Goal: Share content: Share content

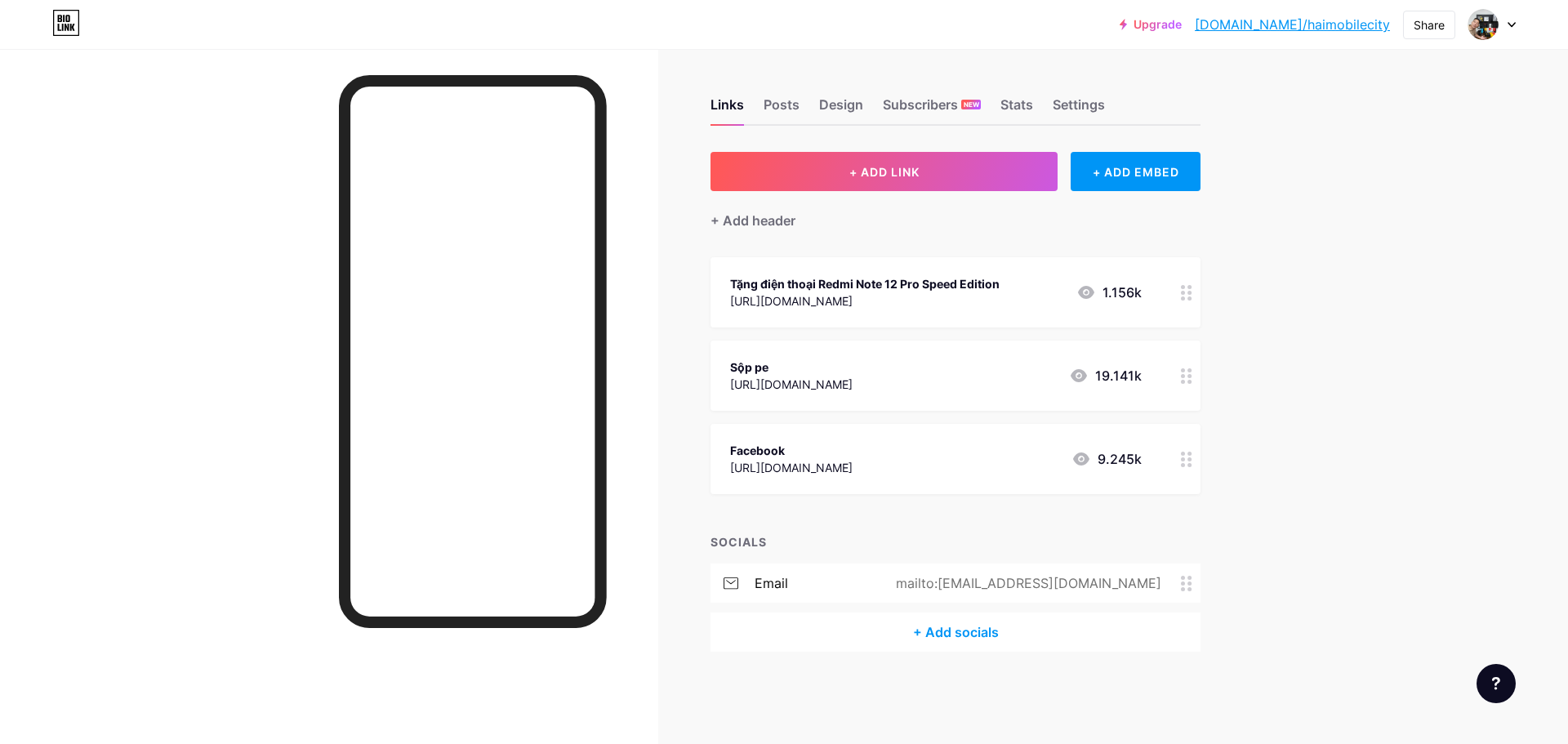
click at [936, 287] on div "Tặng điện thoại Redmi Note 12 Pro Speed Edition" at bounding box center [865, 283] width 270 height 17
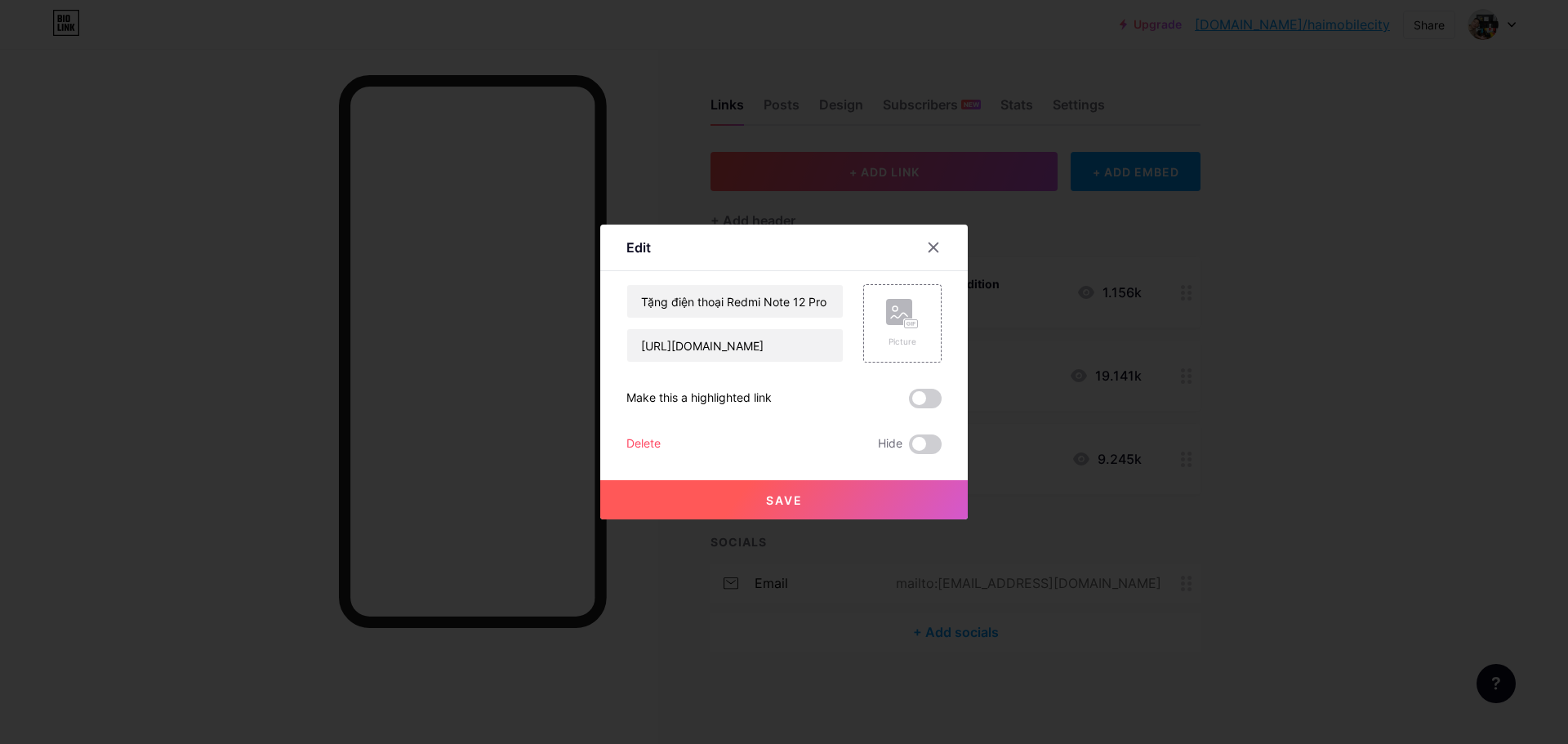
click at [1331, 360] on div at bounding box center [784, 372] width 1568 height 744
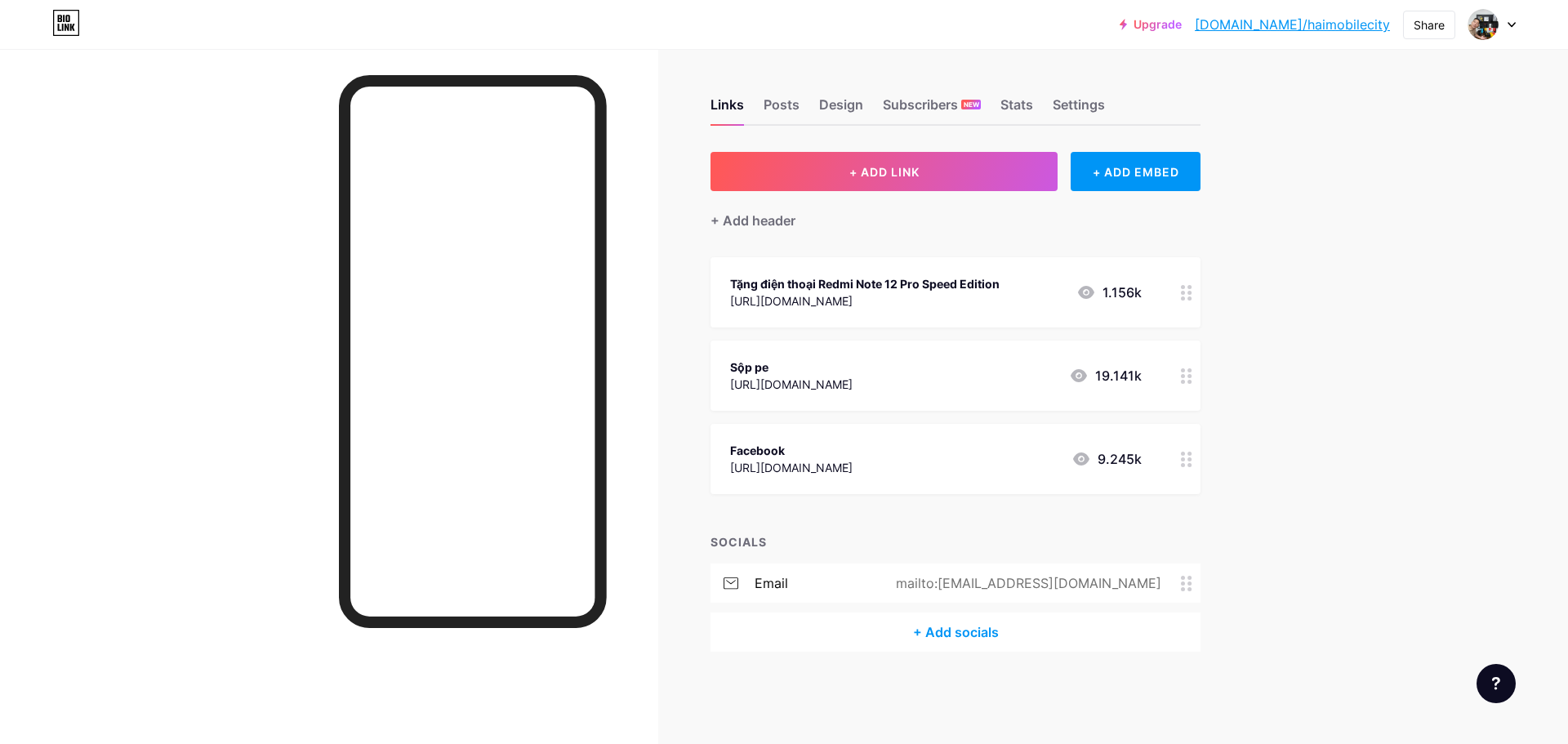
click at [864, 301] on div "[URL][DOMAIN_NAME]" at bounding box center [865, 300] width 270 height 17
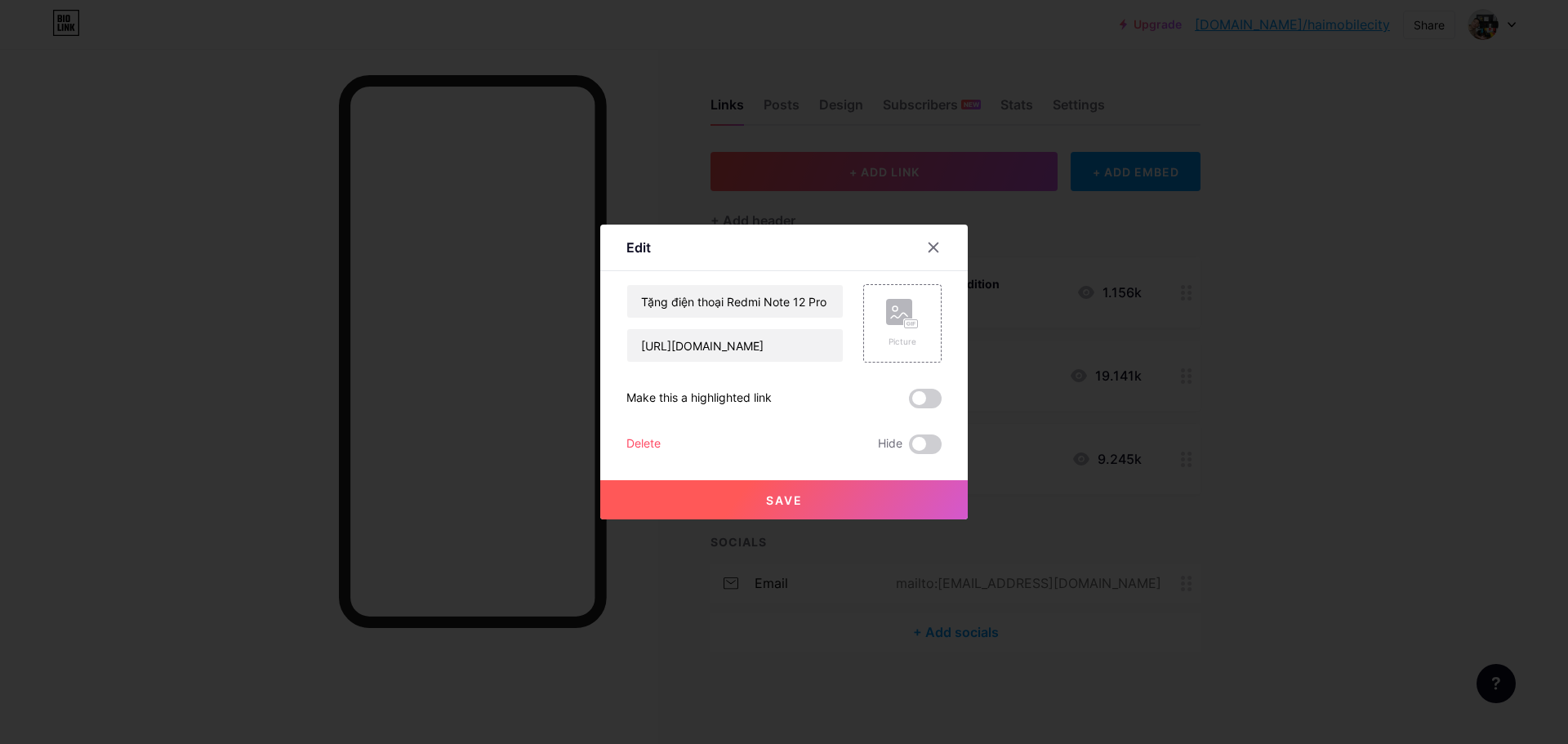
click at [1336, 291] on div at bounding box center [784, 372] width 1568 height 744
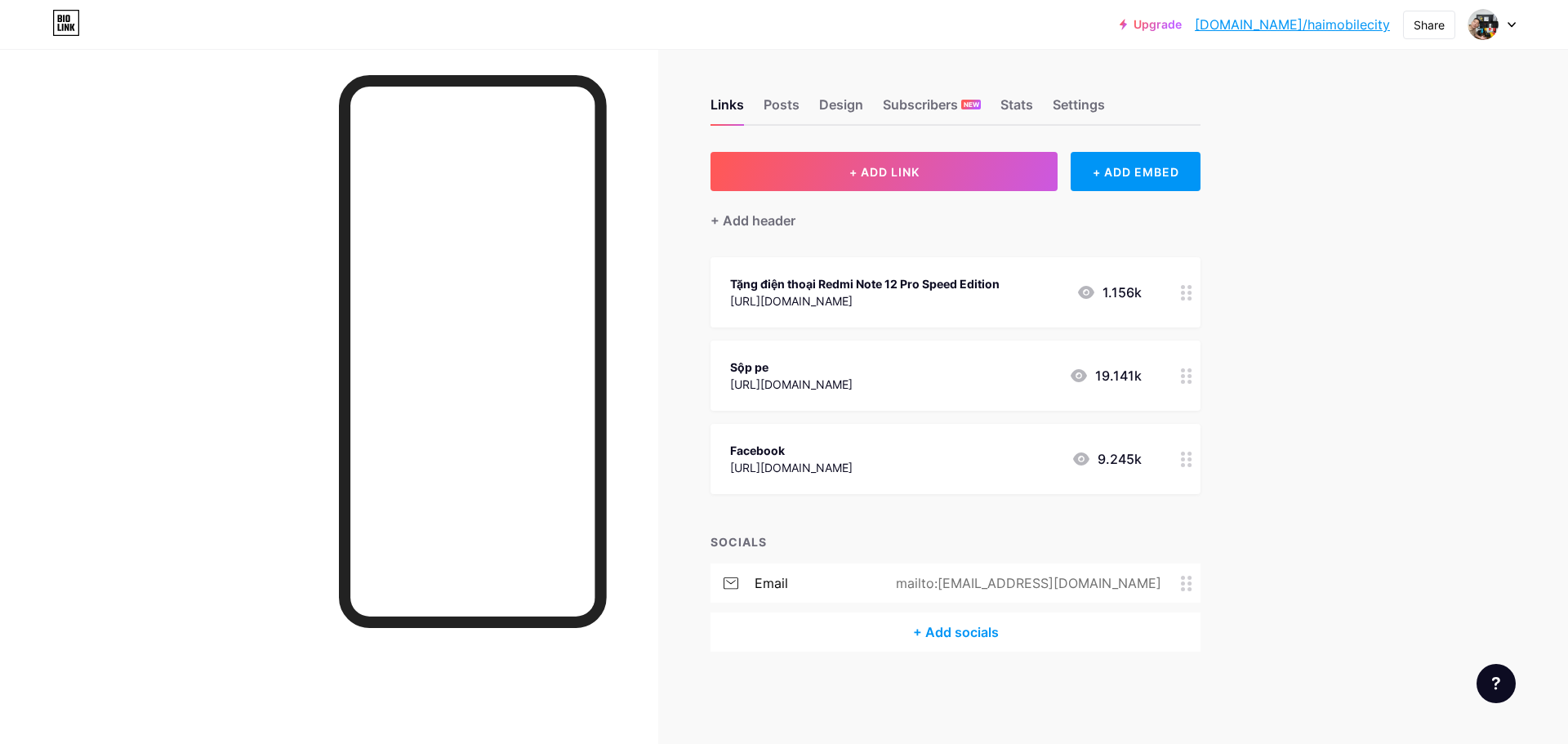
click at [878, 292] on div "[URL][DOMAIN_NAME]" at bounding box center [865, 300] width 270 height 17
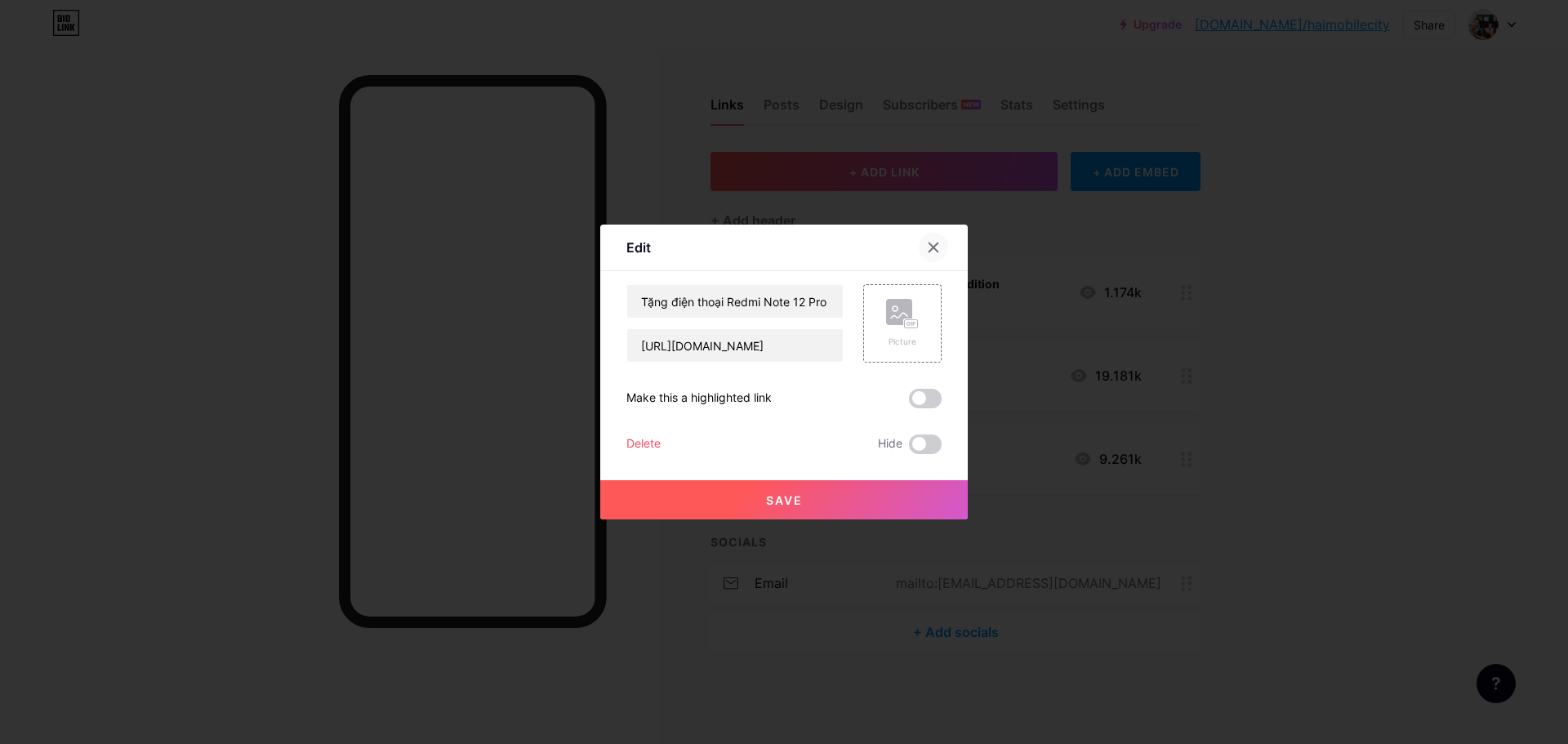
click at [927, 247] on icon at bounding box center [933, 247] width 13 height 13
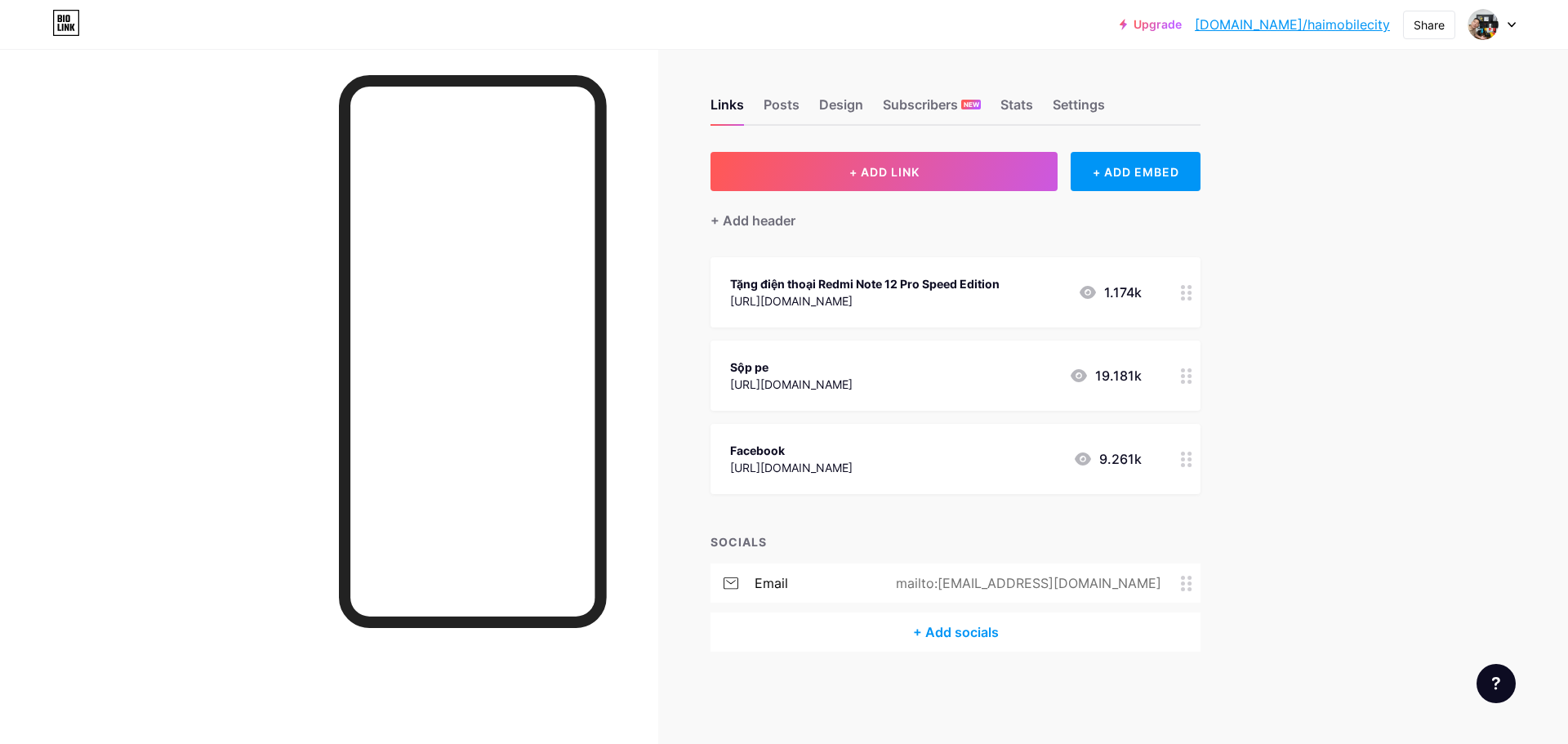
click at [1524, 22] on div "Upgrade bio.link/haimob... bio.link/haimobilecity Share Switch accounts Hải Mob…" at bounding box center [784, 25] width 1568 height 30
click at [1519, 26] on div "Upgrade bio.link/haimob... bio.link/haimobilecity Share Switch accounts Hải Mob…" at bounding box center [784, 25] width 1568 height 30
click at [1512, 27] on icon at bounding box center [1512, 25] width 8 height 6
click at [1334, 421] on div "Upgrade bio.link/haimob... bio.link/haimobilecity Share Switch accounts Hải Mob…" at bounding box center [784, 372] width 1568 height 744
click at [891, 288] on div "Tặng điện thoại Redmi Note 12 Pro Speed Edition" at bounding box center [865, 283] width 270 height 17
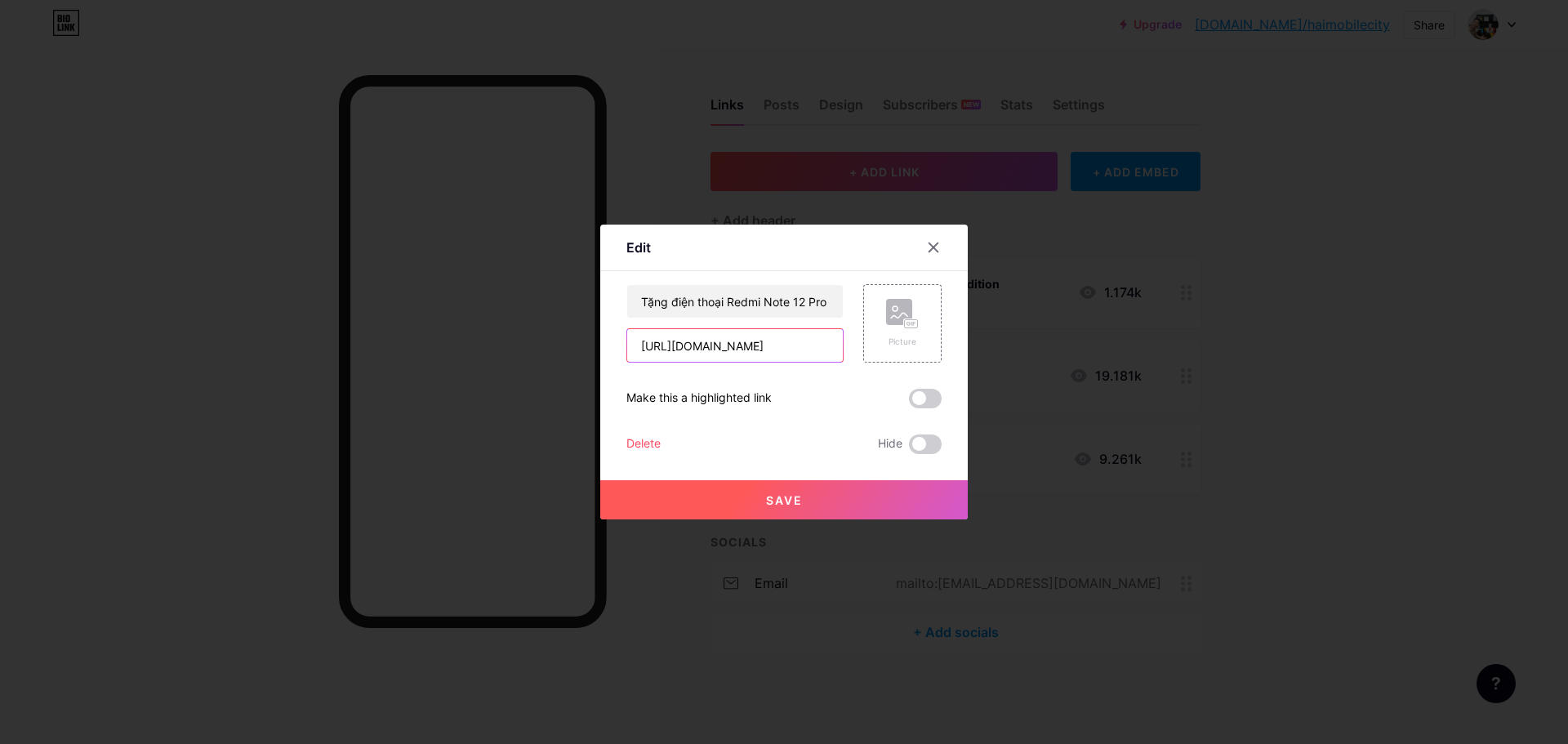
click at [753, 351] on input "[URL][DOMAIN_NAME]" at bounding box center [735, 345] width 215 height 32
